Goal: Check status: Check status

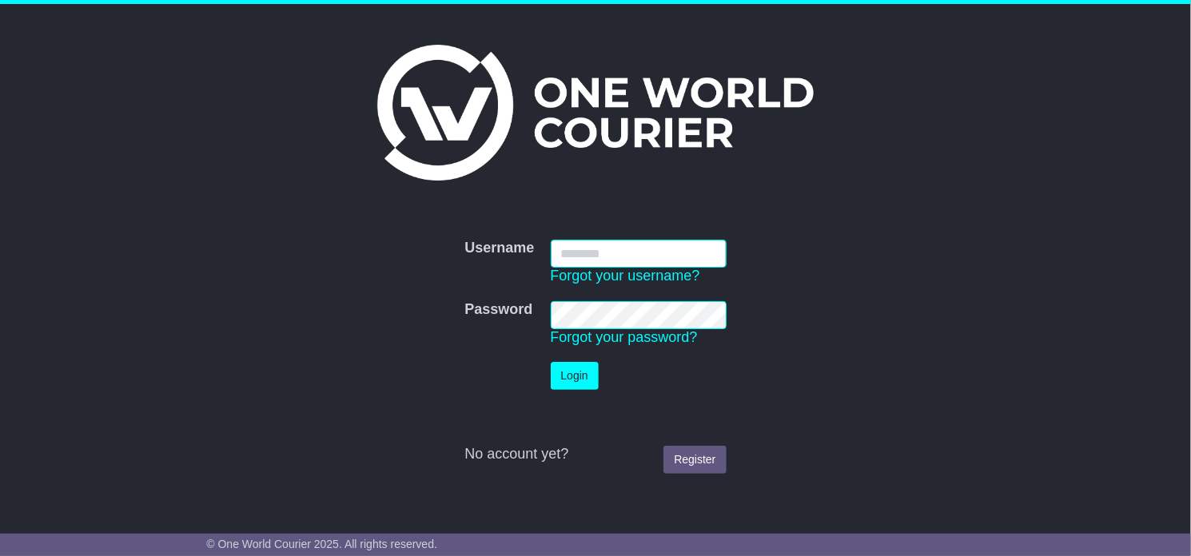
click at [588, 253] on input "Username" at bounding box center [639, 254] width 176 height 28
type input "**********"
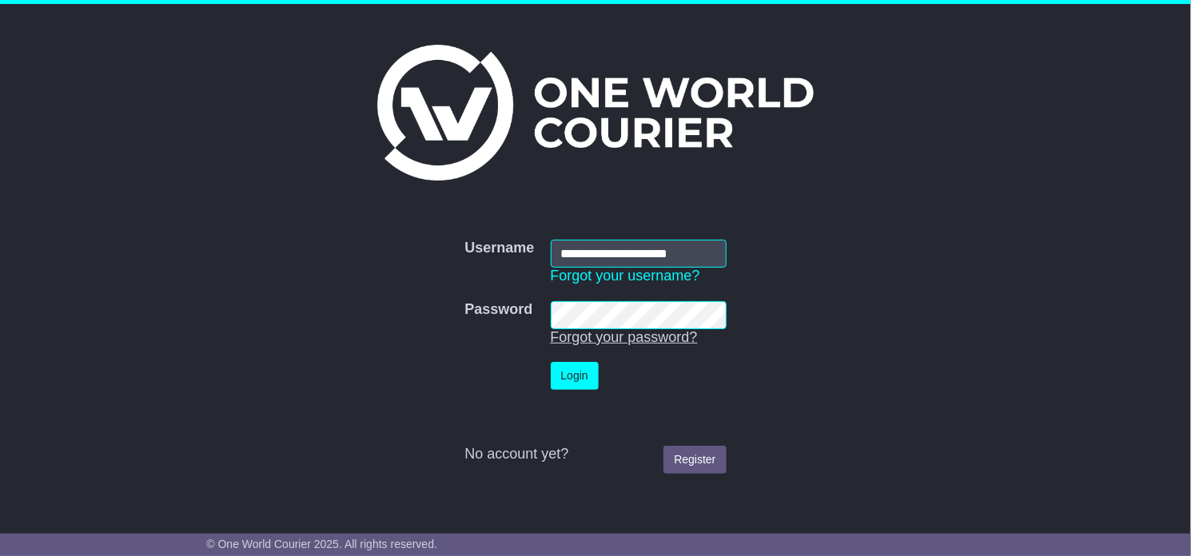
click at [591, 329] on link "Forgot your password?" at bounding box center [624, 337] width 147 height 16
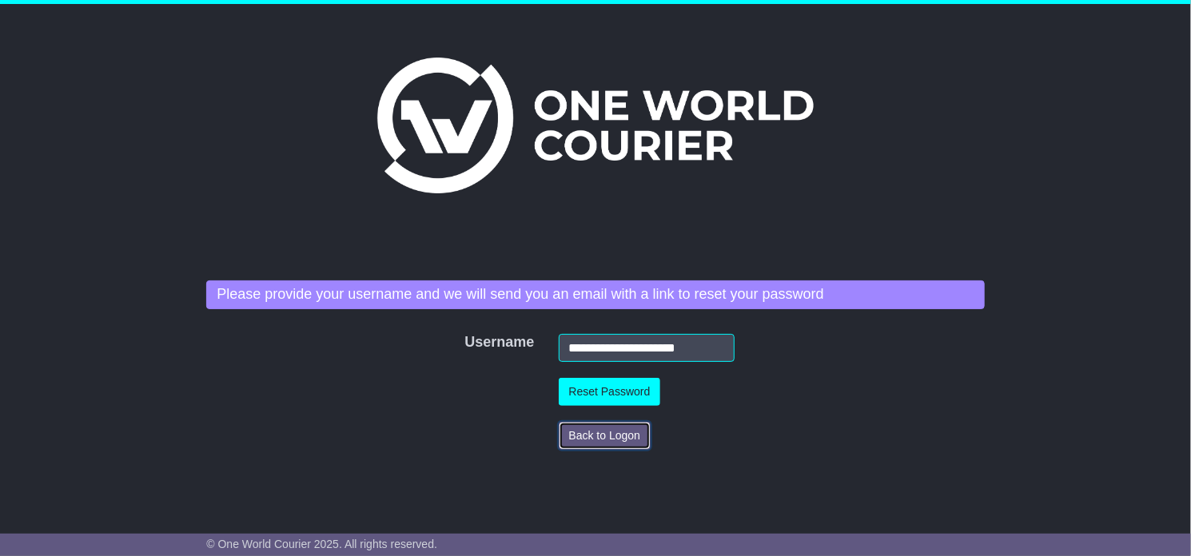
click at [602, 428] on button "Back to Logon" at bounding box center [605, 436] width 93 height 28
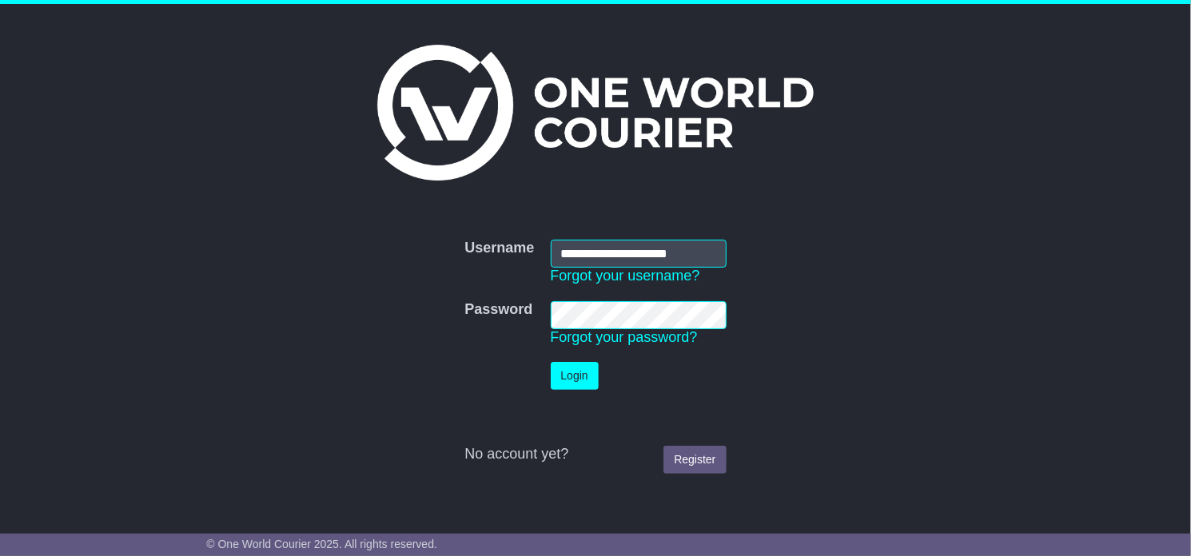
click at [551, 362] on button "Login" at bounding box center [575, 376] width 48 height 28
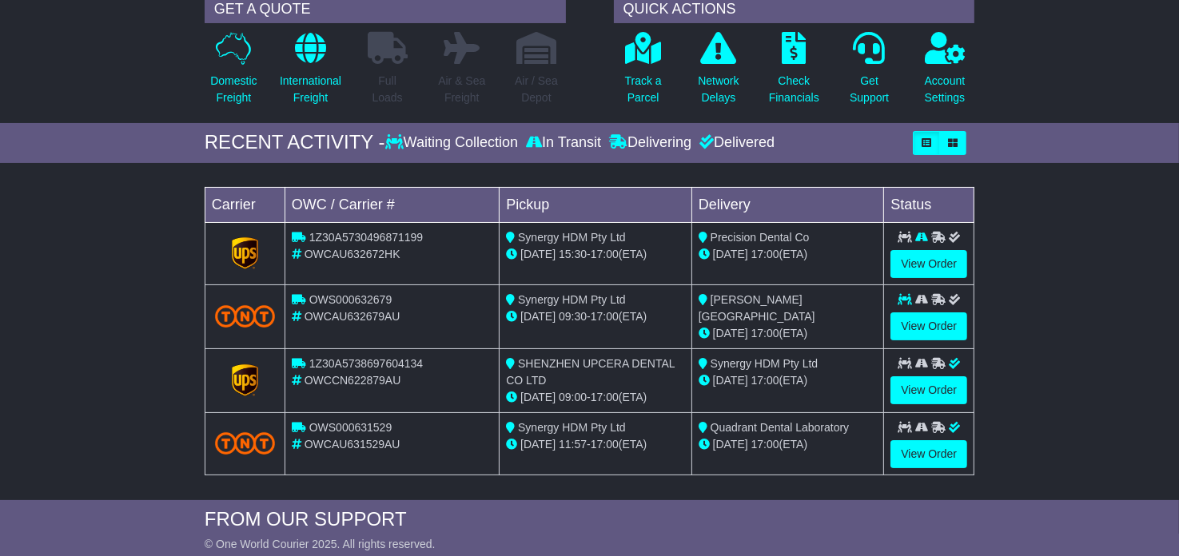
scroll to position [160, 0]
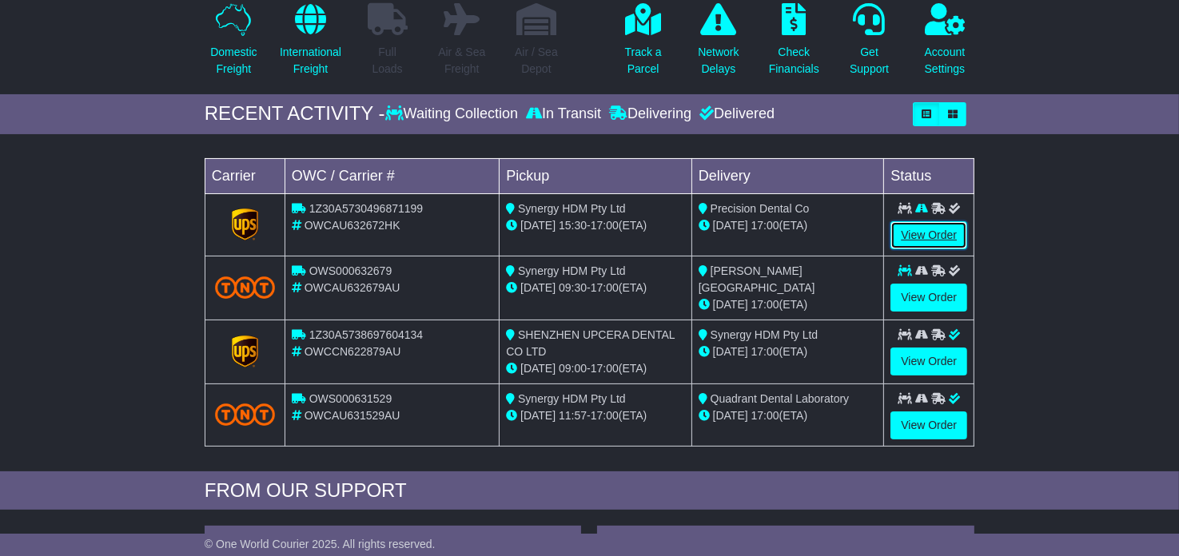
click at [921, 233] on link "View Order" at bounding box center [928, 235] width 77 height 28
